Goal: Subscribe to service/newsletter

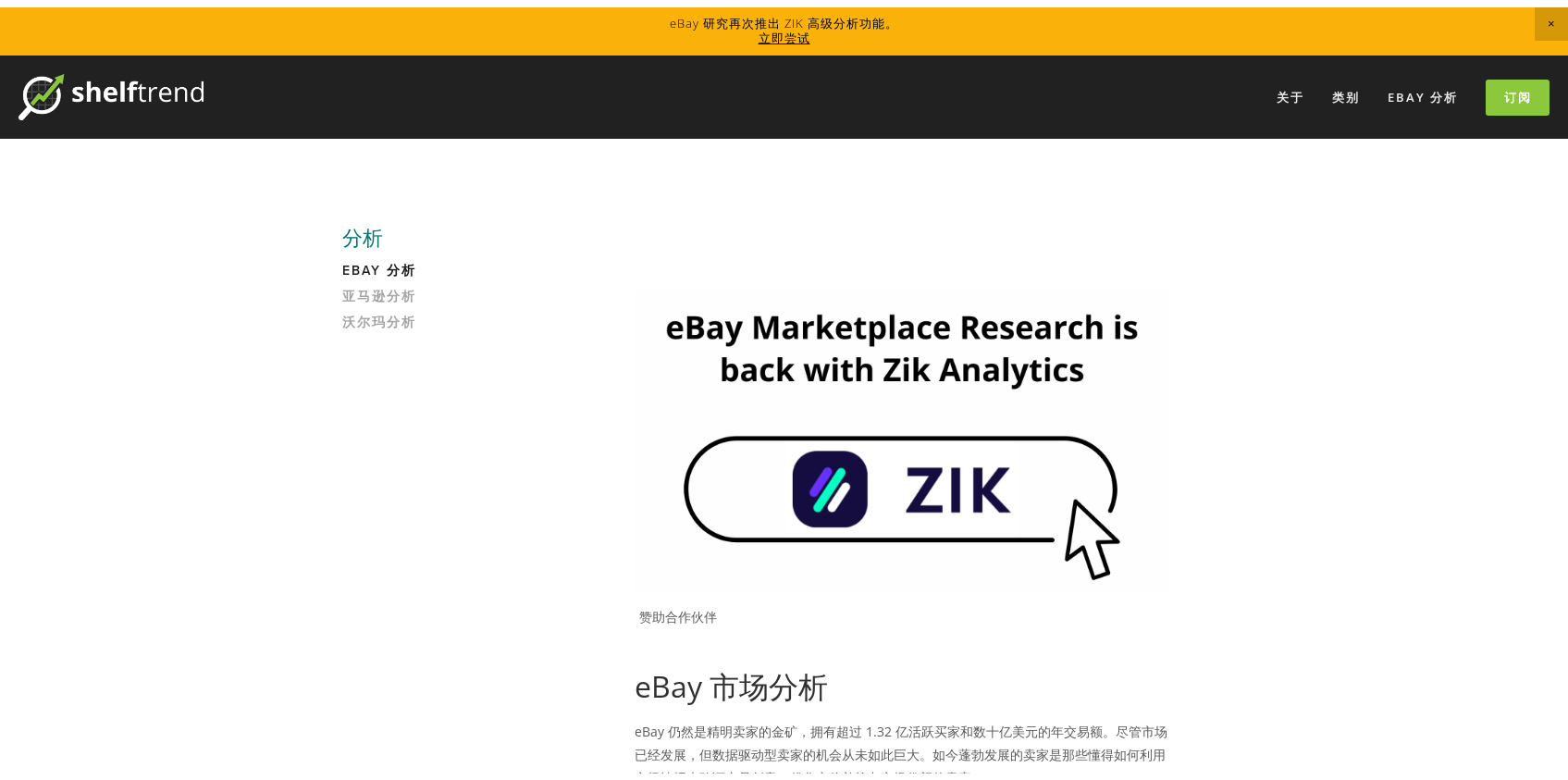
scroll to position [355, 0]
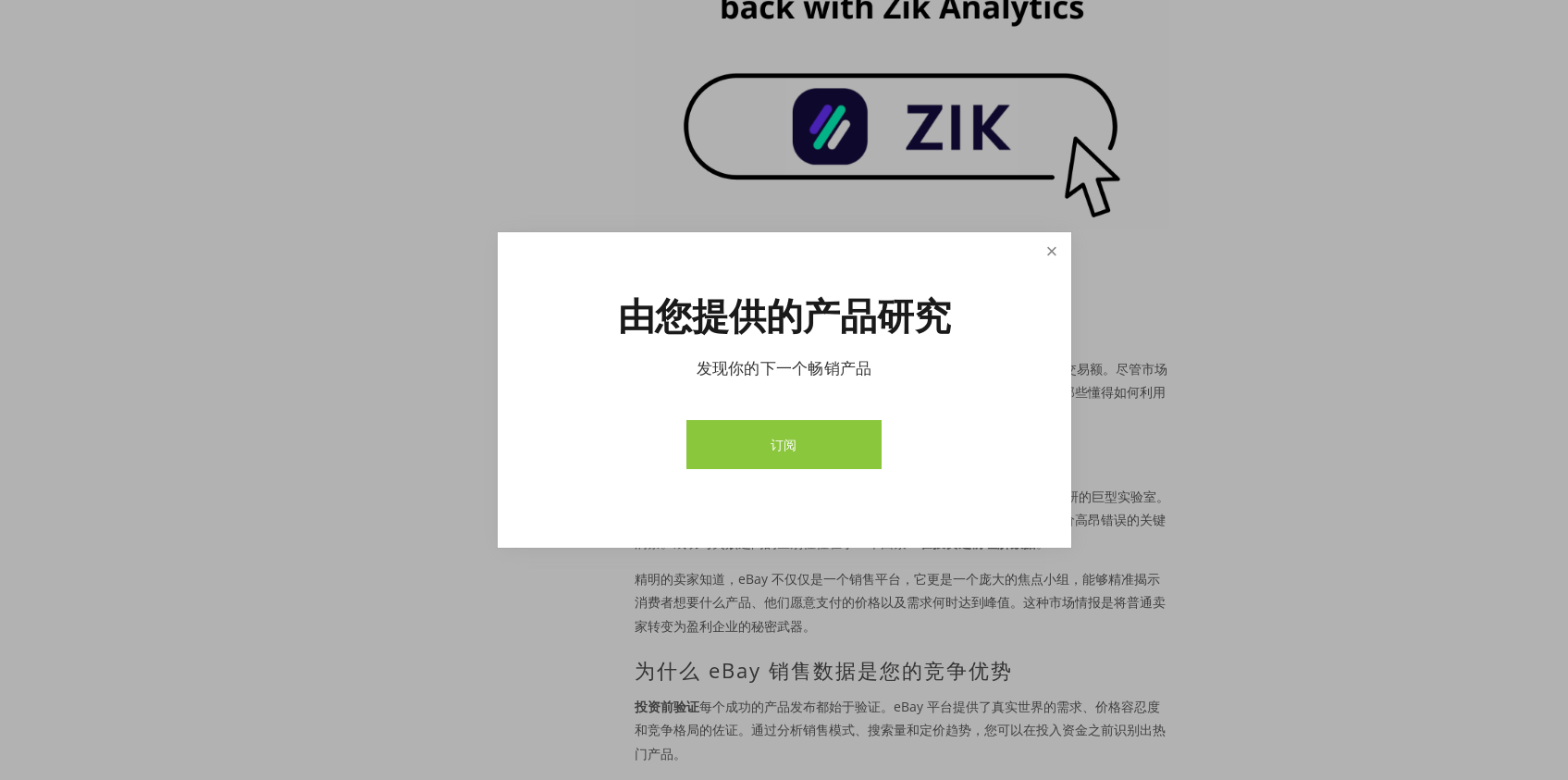
click at [1052, 254] on link "关闭" at bounding box center [1051, 251] width 32 height 32
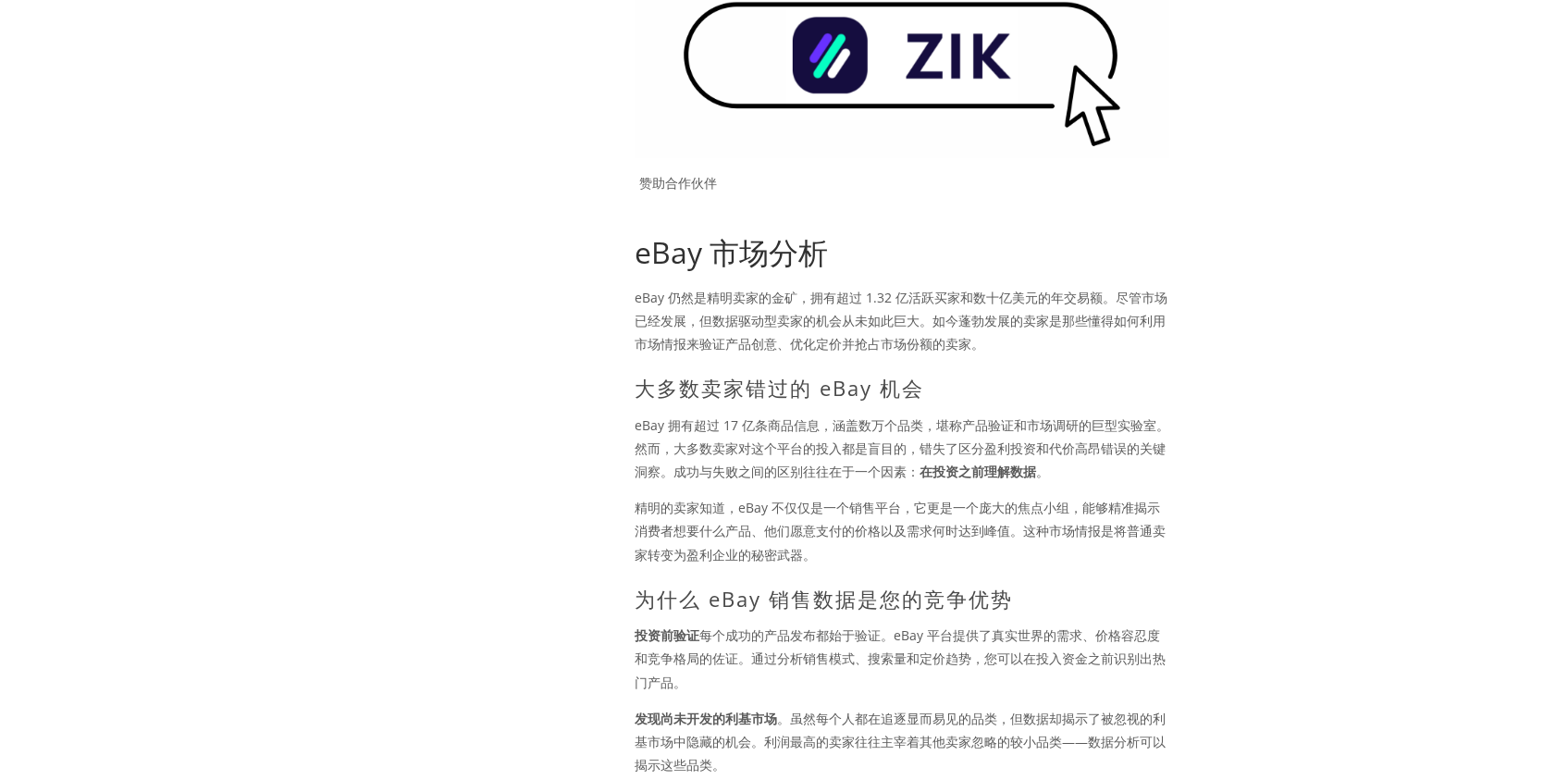
scroll to position [454, 0]
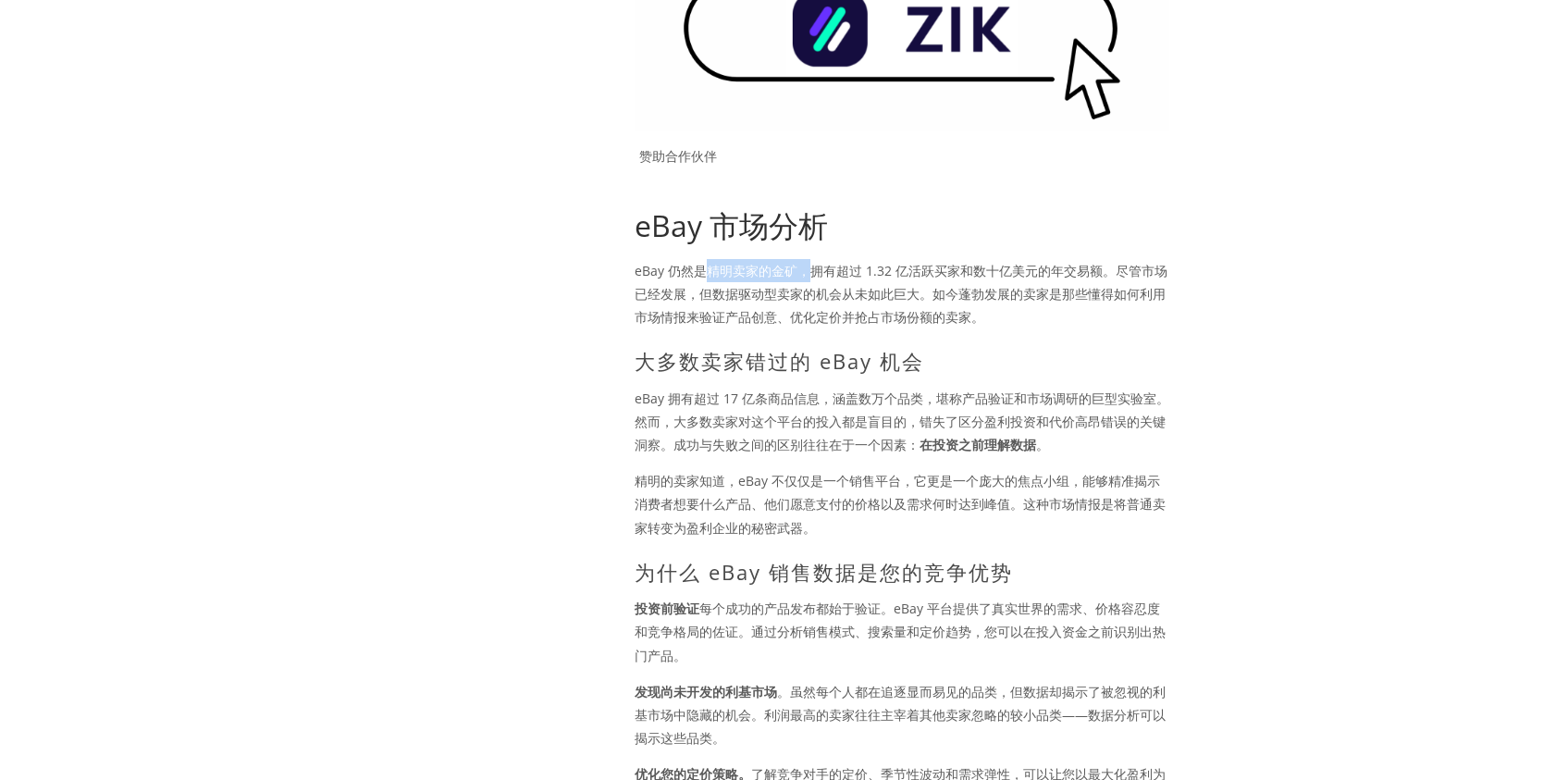
drag, startPoint x: 701, startPoint y: 271, endPoint x: 806, endPoint y: 270, distance: 105.0
click at [806, 270] on font "eBay 仍然是精明卖家的金矿，拥有超过 1.32 亿活跃买家和数十亿美元的年交易额。尽管市场已经发展，但数据驱动型卖家的机会从未如此巨大。如今蓬勃发展的卖家…" at bounding box center [901, 293] width 532 height 64
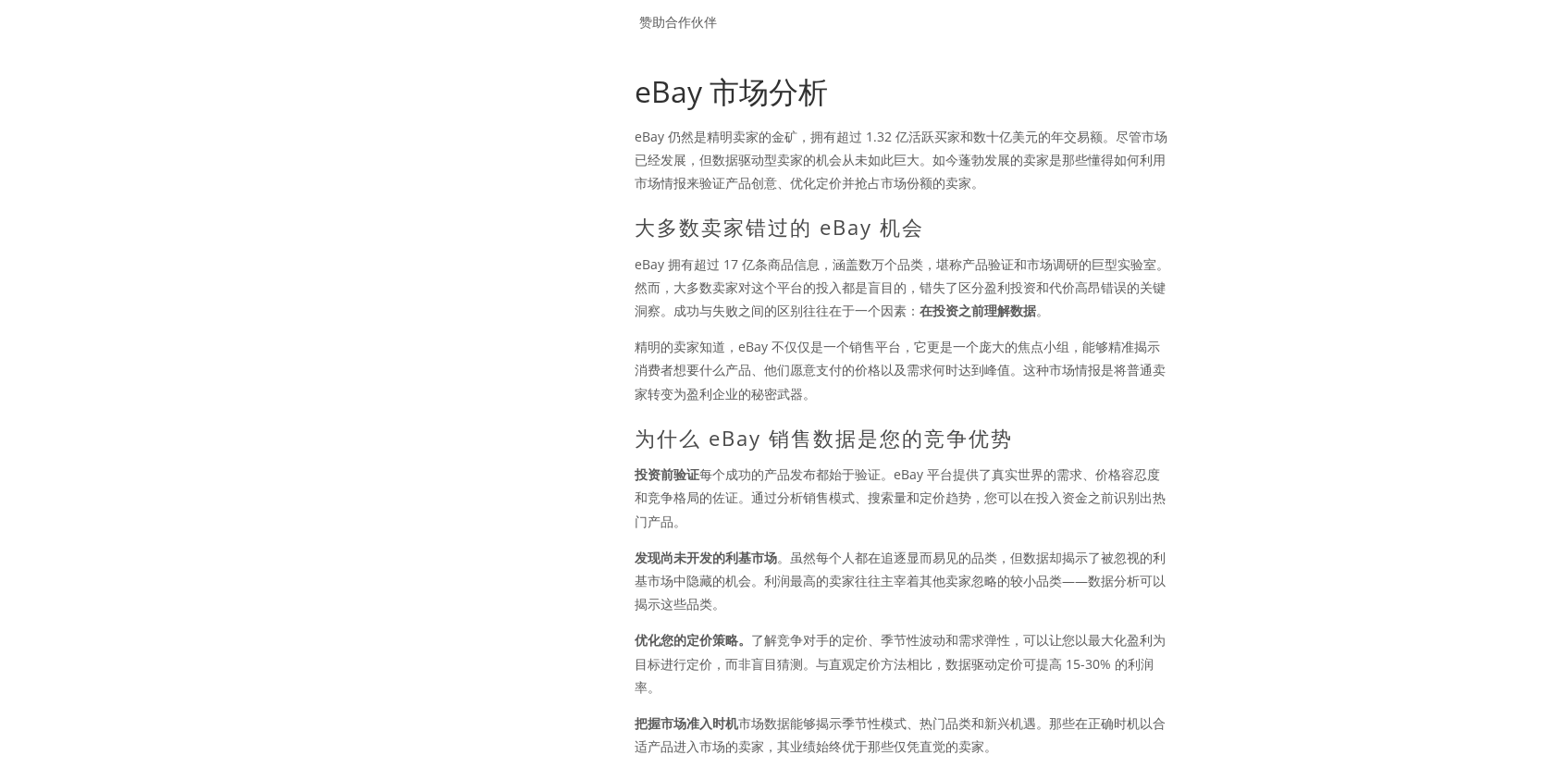
scroll to position [590, 0]
drag, startPoint x: 757, startPoint y: 472, endPoint x: 847, endPoint y: 477, distance: 90.1
click at [846, 477] on font "每个成功的产品发布都始于验证。eBay 平台提供了真实世界的需求、价格容忍度和竞争格局的佐证。通过分析销售模式、搜索量和定价趋势，您可以在投入资金之前识别出热…" at bounding box center [900, 493] width 531 height 64
drag, startPoint x: 847, startPoint y: 477, endPoint x: 863, endPoint y: 477, distance: 16.0
click at [847, 477] on font "每个成功的产品发布都始于验证。eBay 平台提供了真实世界的需求、价格容忍度和竞争格局的佐证。通过分析销售模式、搜索量和定价趋势，您可以在投入资金之前识别出热…" at bounding box center [900, 493] width 531 height 64
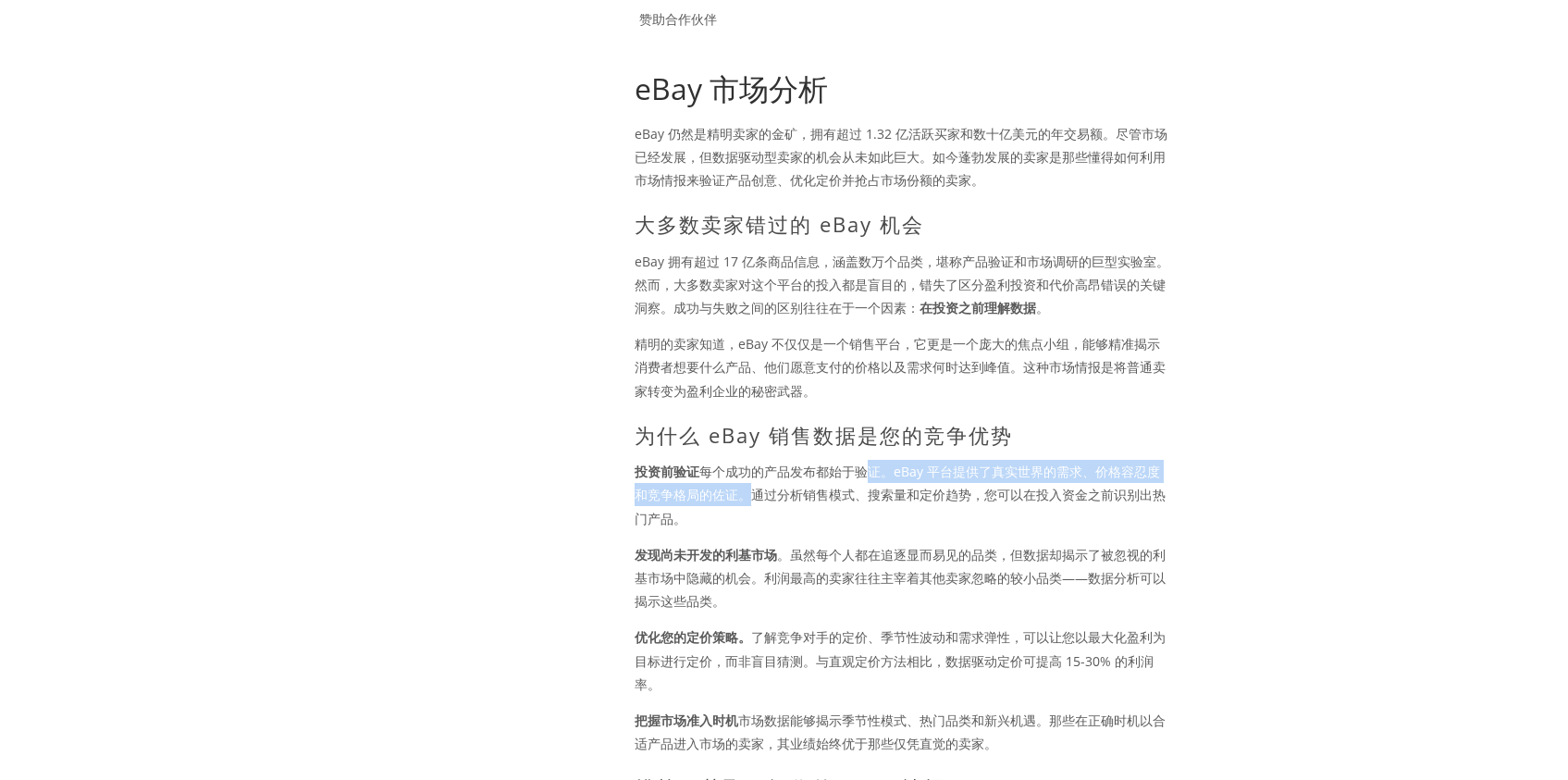
drag, startPoint x: 866, startPoint y: 477, endPoint x: 752, endPoint y: 485, distance: 114.3
click at [752, 485] on p "投资前验证 每个成功的产品发布都始于验证。eBay 平台提供了真实世界的需求、价格容忍度和竞争格局的佐证。通过分析销售模式、搜索量和定价趋势，您可以在投入资金…" at bounding box center [902, 494] width 534 height 70
click at [752, 485] on font "每个成功的产品发布都始于验证。eBay 平台提供了真实世界的需求、价格容忍度和竞争格局的佐证。通过分析销售模式、搜索量和定价趋势，您可以在投入资金之前识别出热…" at bounding box center [900, 493] width 531 height 64
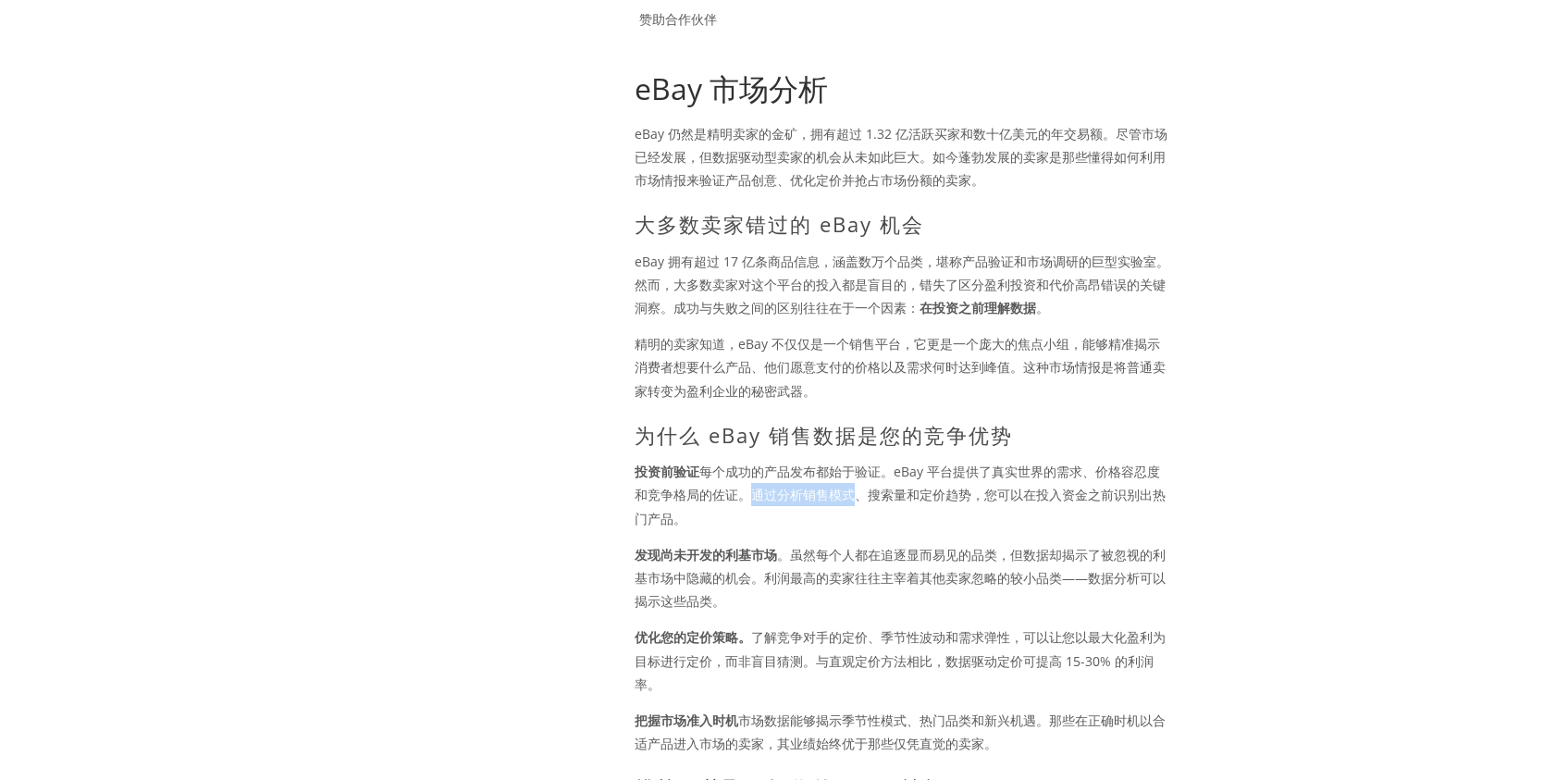
drag, startPoint x: 752, startPoint y: 485, endPoint x: 832, endPoint y: 489, distance: 80.1
click at [832, 489] on font "每个成功的产品发布都始于验证。eBay 平台提供了真实世界的需求、价格容忍度和竞争格局的佐证。通过分析销售模式、搜索量和定价趋势，您可以在投入资金之前识别出热…" at bounding box center [900, 493] width 531 height 64
drag, startPoint x: 843, startPoint y: 554, endPoint x: 925, endPoint y: 561, distance: 82.3
click at [925, 561] on font "。虽然每个人都在追逐显而易见的品类，但数据却揭示了被忽视的利基市场中隐藏的机会。利润最高的卖家往往主宰着其他卖家忽略的较小品类——数据分析可以揭示这些品类。" at bounding box center [900, 577] width 531 height 64
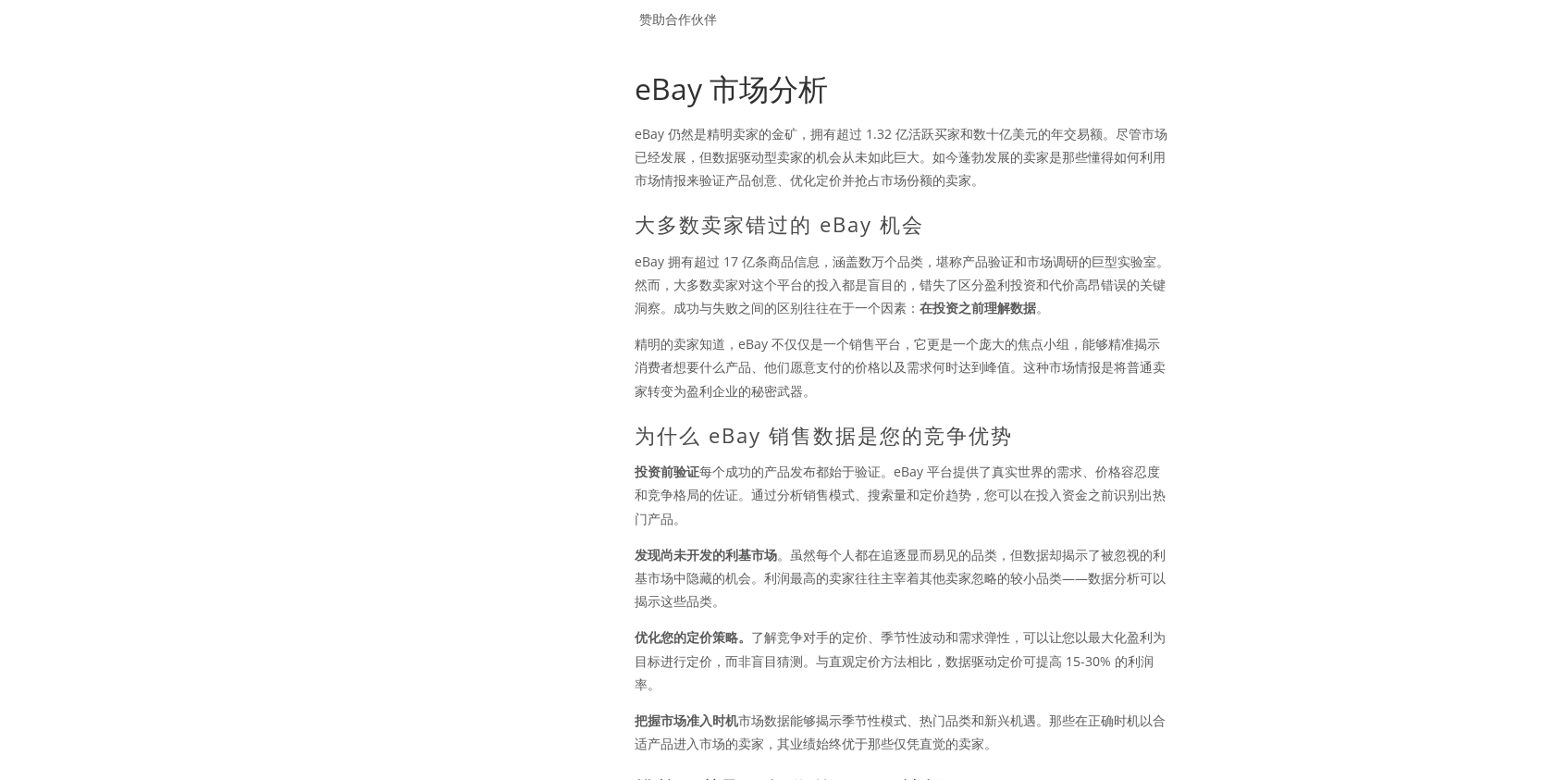
click at [924, 562] on font "。虽然每个人都在追逐显而易见的品类，但数据却揭示了被忽视的利基市场中隐藏的机会。利润最高的卖家往往主宰着其他卖家忽略的较小品类——数据分析可以揭示这些品类。" at bounding box center [900, 577] width 531 height 64
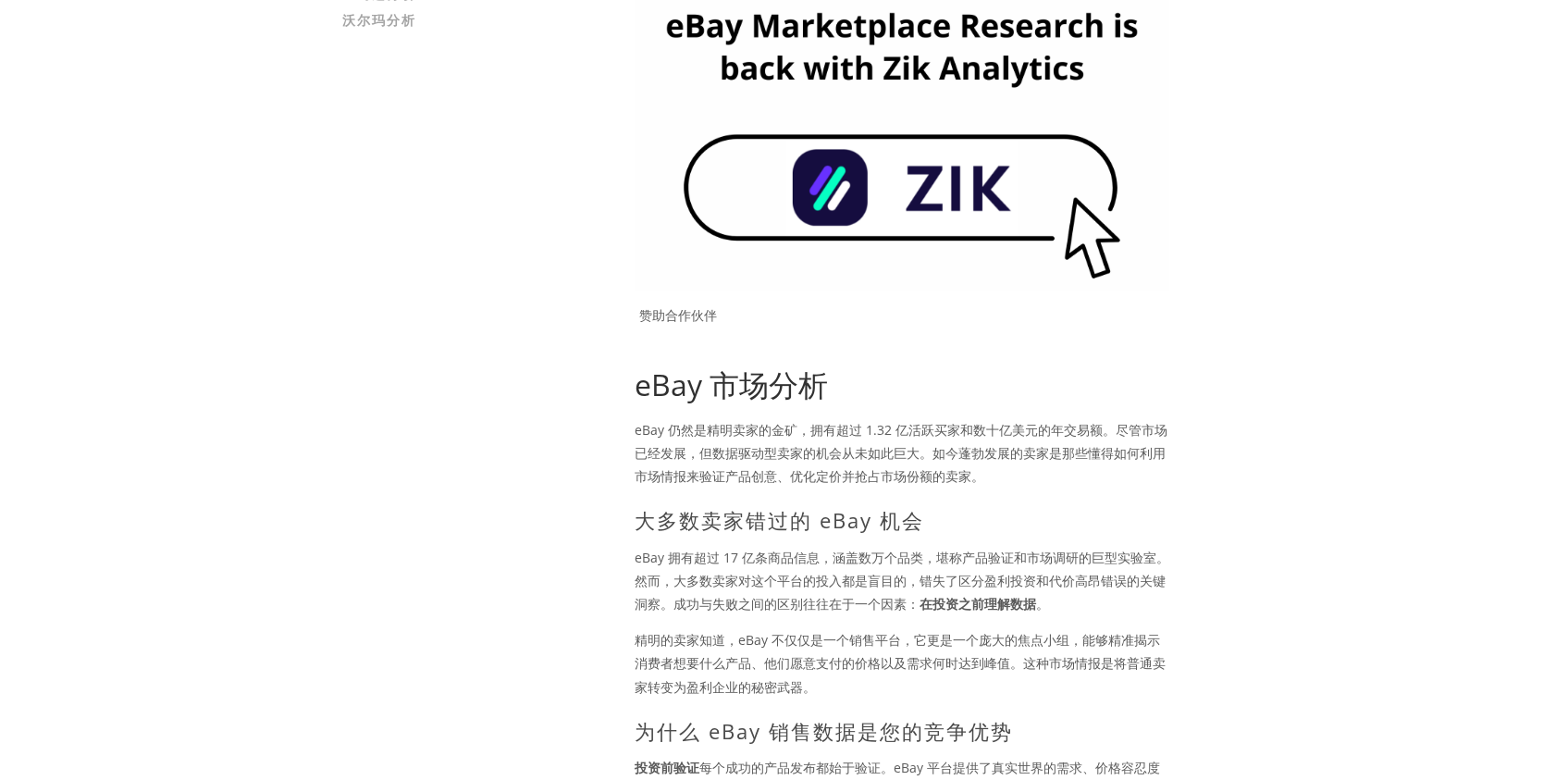
scroll to position [0, 0]
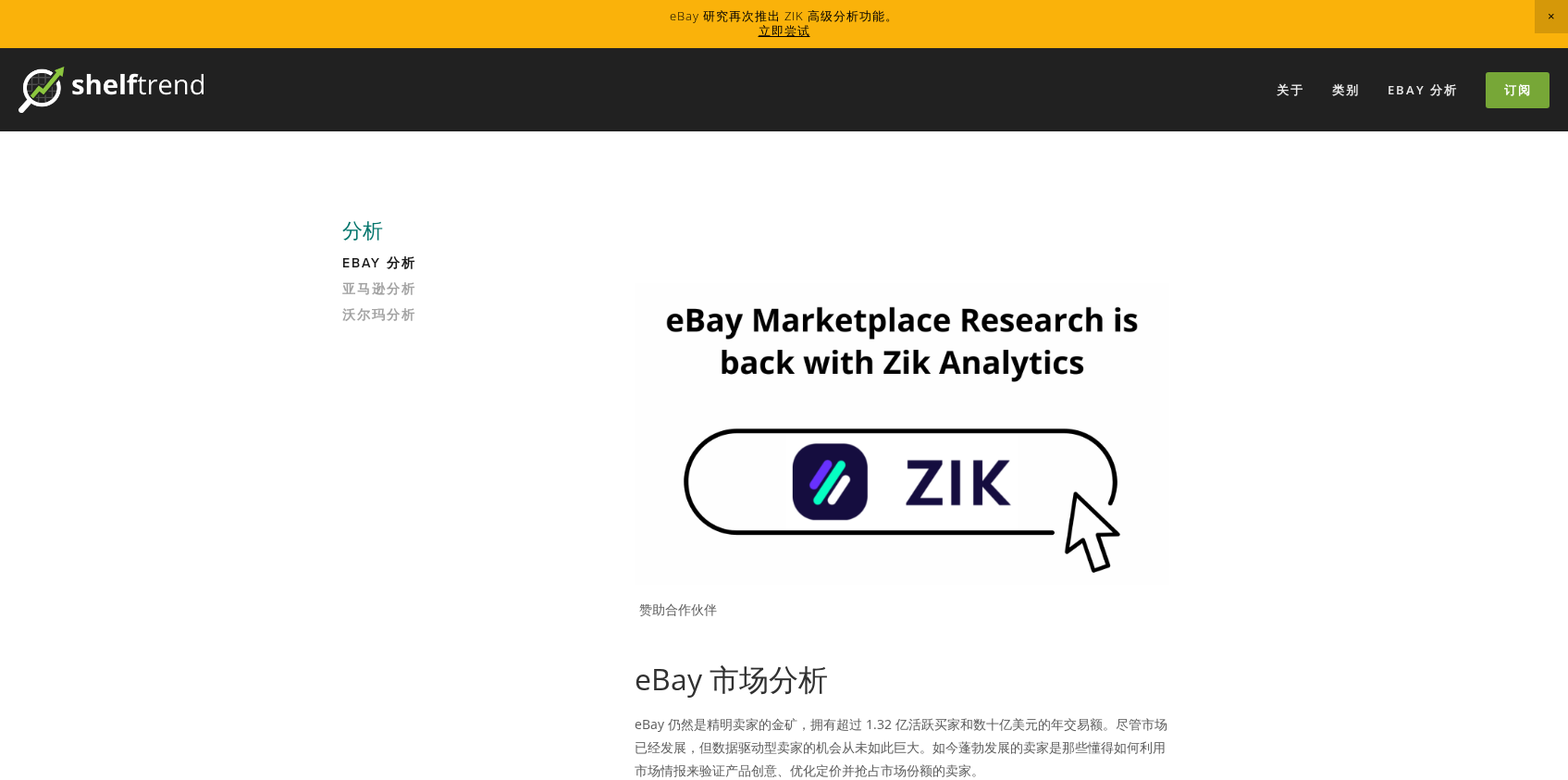
click at [1498, 87] on link "订阅" at bounding box center [1517, 90] width 64 height 36
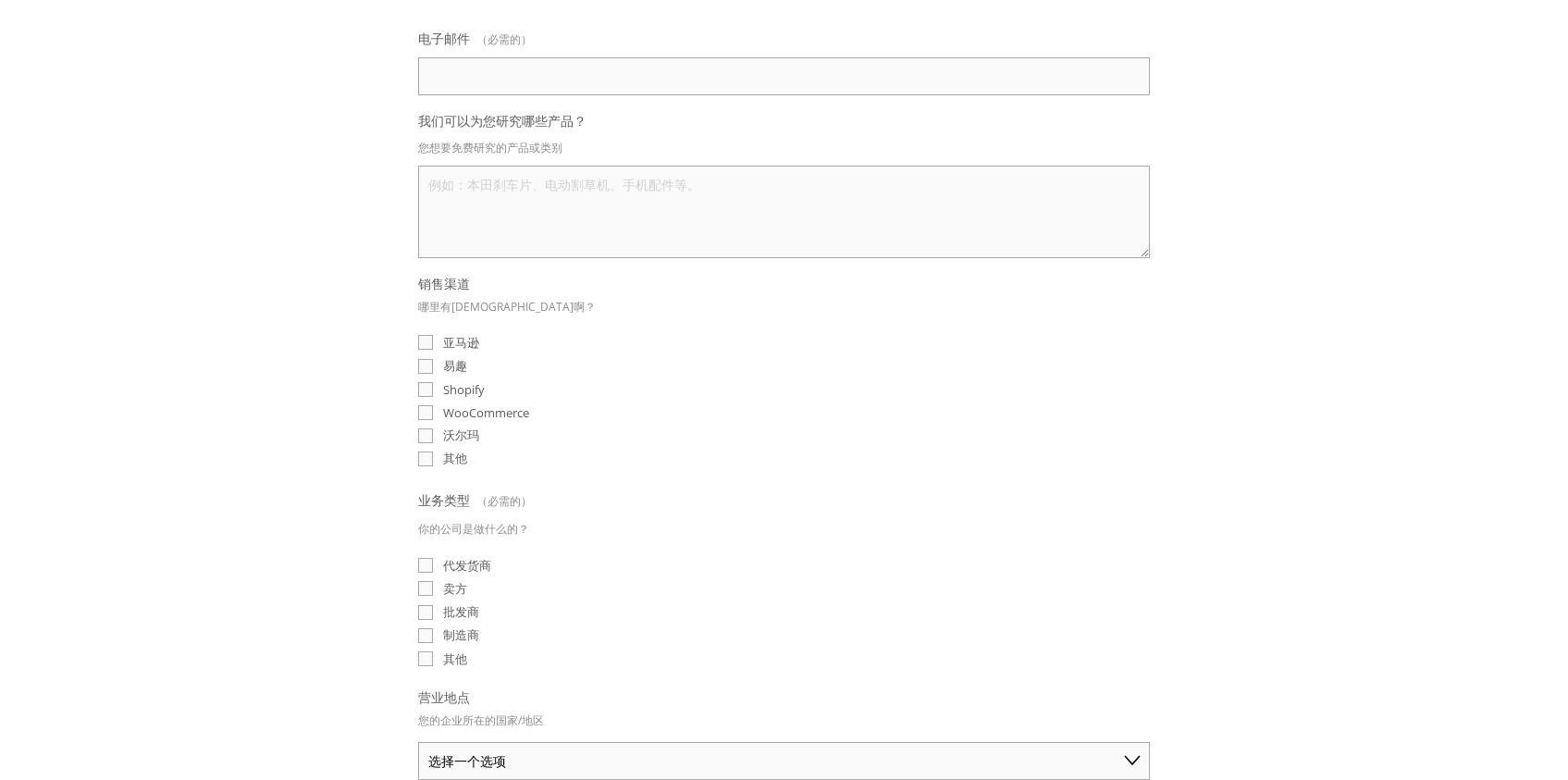
scroll to position [11, 0]
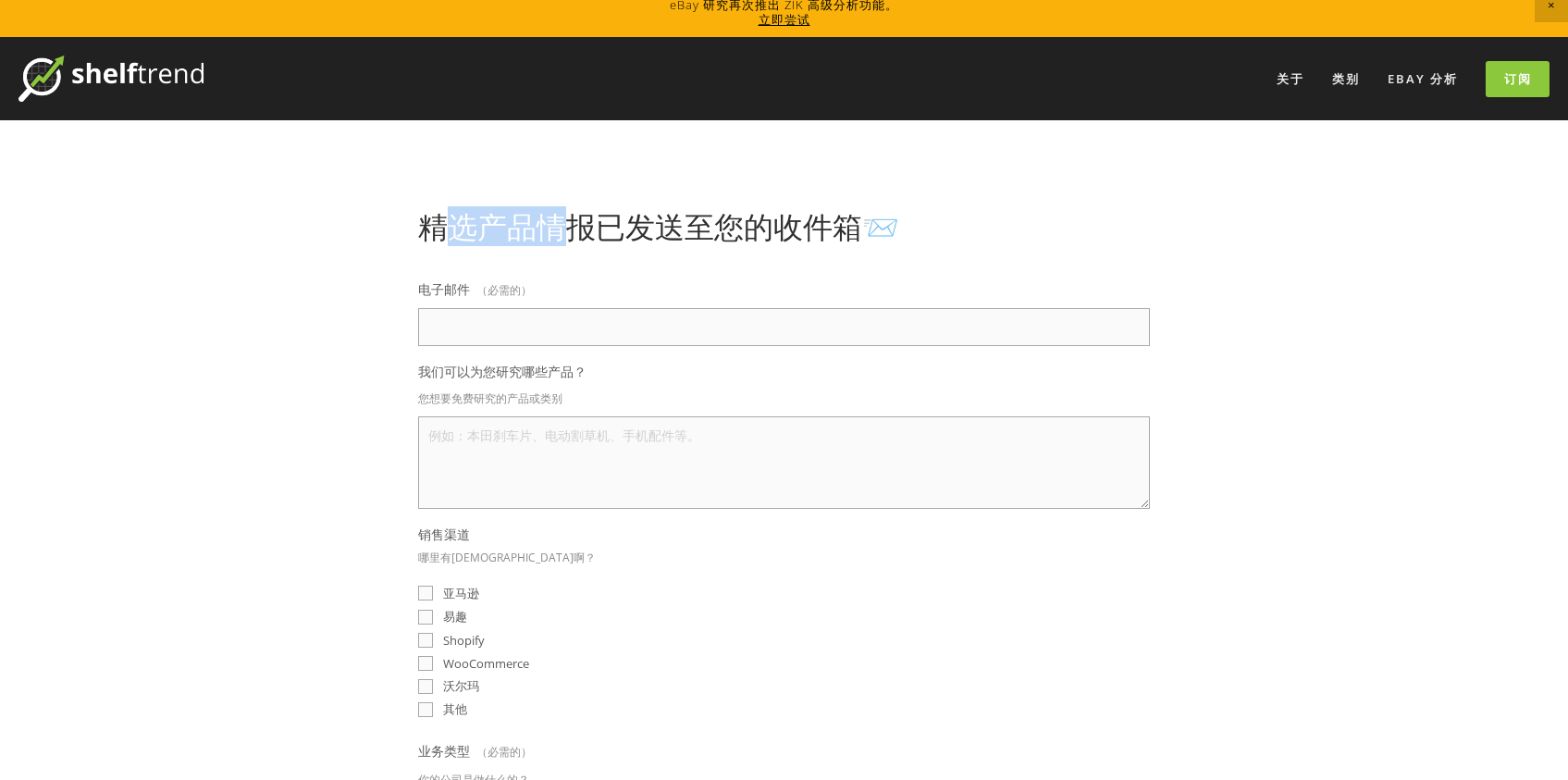
drag, startPoint x: 454, startPoint y: 224, endPoint x: 576, endPoint y: 227, distance: 122.0
click at [576, 227] on font "精选产品情报已发送至您的收件箱📨" at bounding box center [658, 226] width 481 height 40
drag, startPoint x: 610, startPoint y: 226, endPoint x: 696, endPoint y: 222, distance: 86.1
click at [696, 222] on font "精选产品情报已发送至您的收件箱📨" at bounding box center [658, 226] width 481 height 40
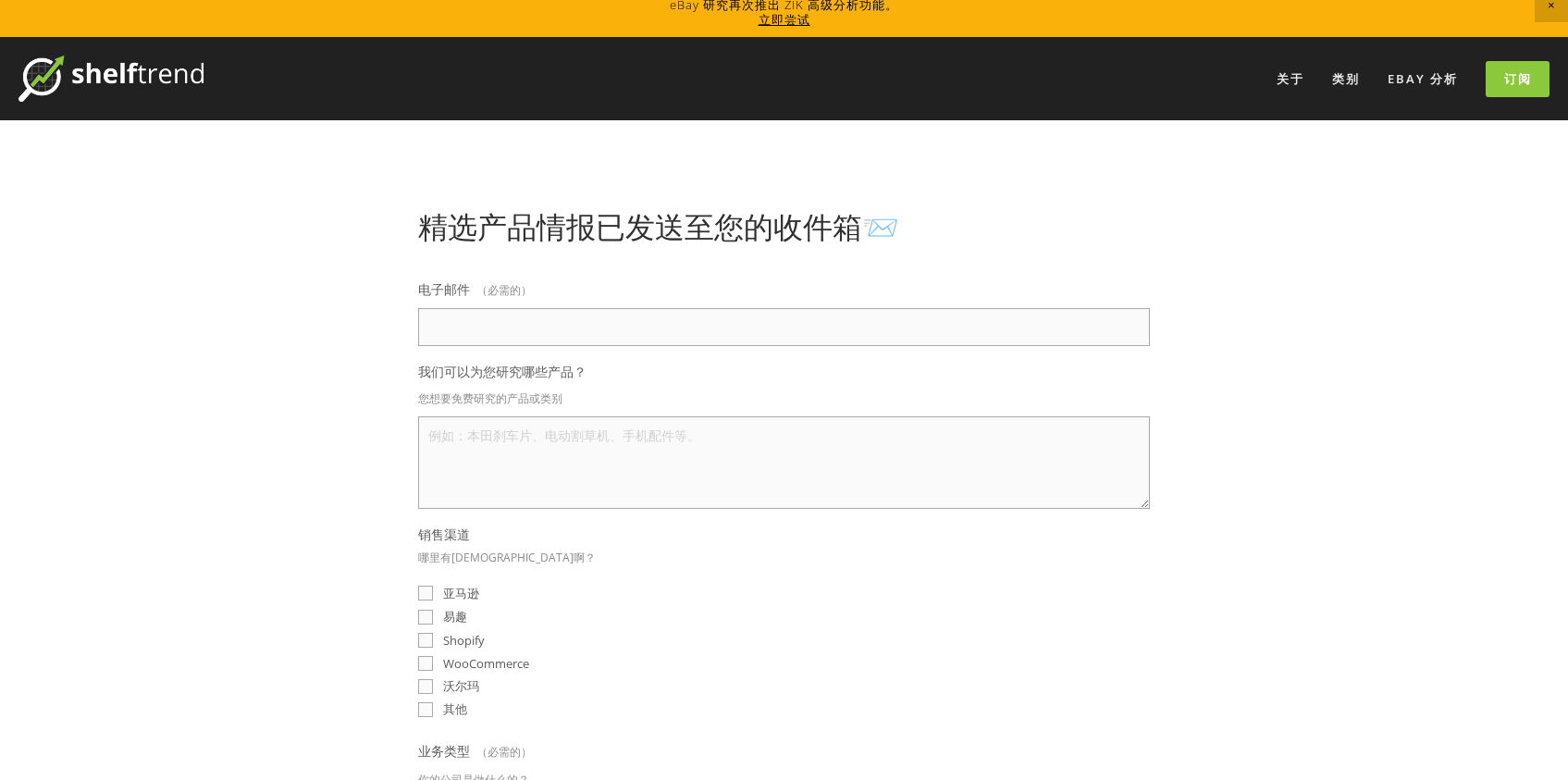
click at [695, 222] on font "精选产品情报已发送至您的收件箱📨" at bounding box center [658, 226] width 481 height 40
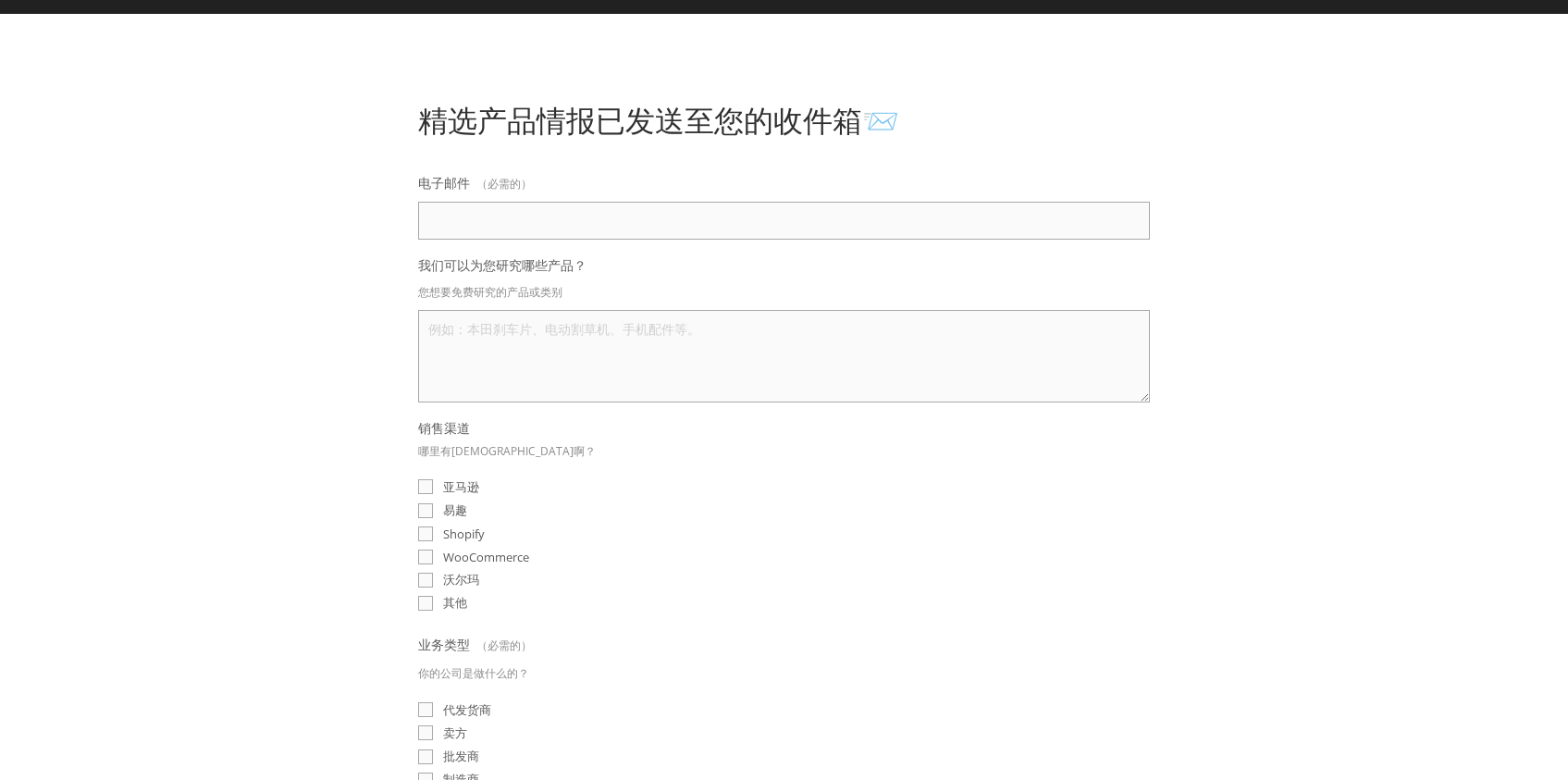
scroll to position [0, 0]
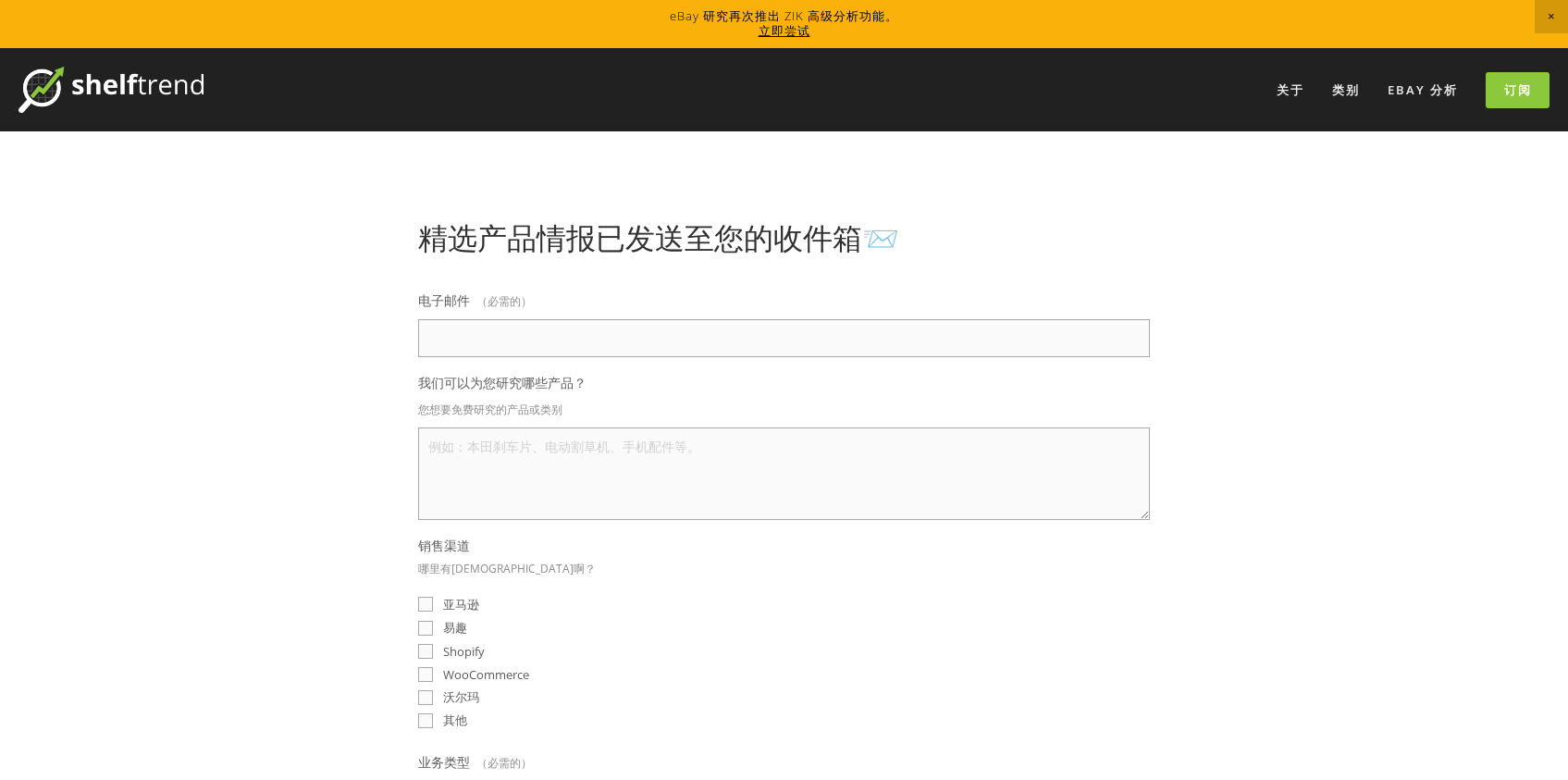
click at [781, 635] on fieldset "销售渠道 哪里有卖啊？ 亚马逊 易趣 Shopify WooCommerce 沃尔玛 其他" at bounding box center [783, 635] width 732 height 197
